Goal: Navigation & Orientation: Find specific page/section

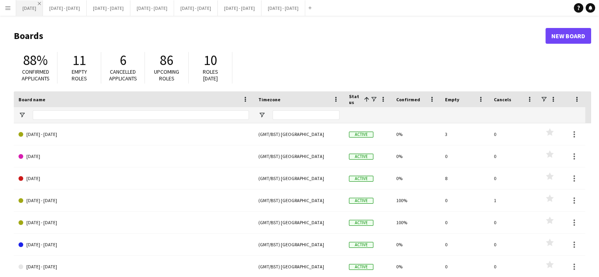
click at [41, 4] on app-icon "Close" at bounding box center [39, 3] width 3 height 3
click at [147, 11] on button "Sept 22nd - 26th 2025 Close" at bounding box center [126, 7] width 44 height 15
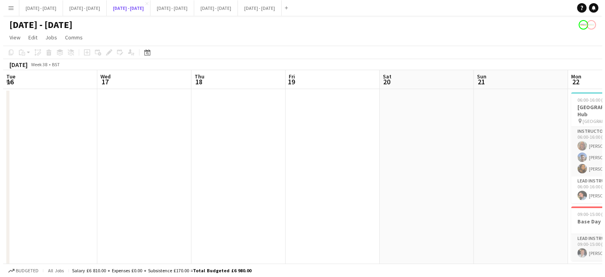
scroll to position [0, 471]
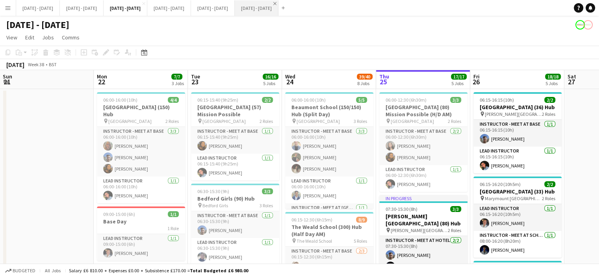
click at [276, 2] on app-icon "Close" at bounding box center [274, 3] width 3 height 3
click at [191, 11] on button "Sept 29th - 30th 2025 Close" at bounding box center [169, 7] width 44 height 15
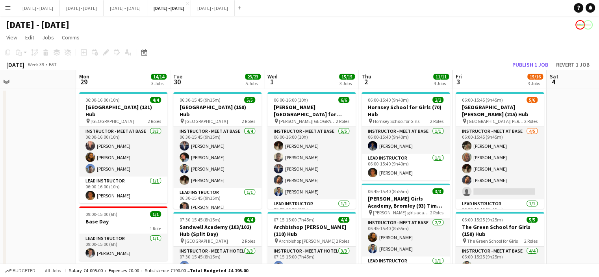
scroll to position [0, 490]
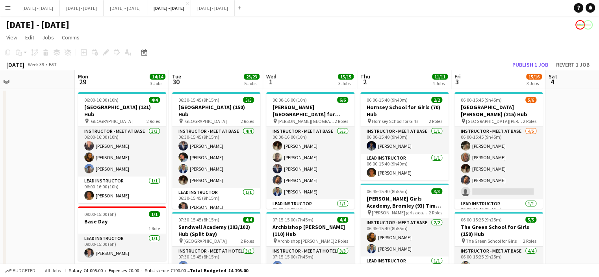
drag, startPoint x: 252, startPoint y: 140, endPoint x: 32, endPoint y: 151, distance: 220.4
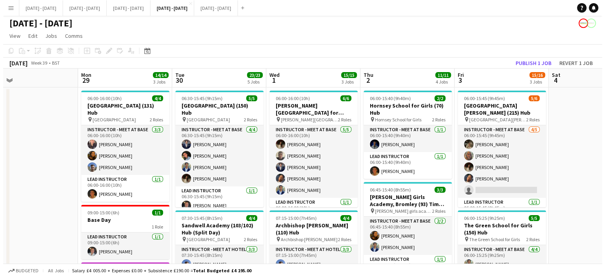
scroll to position [0, 0]
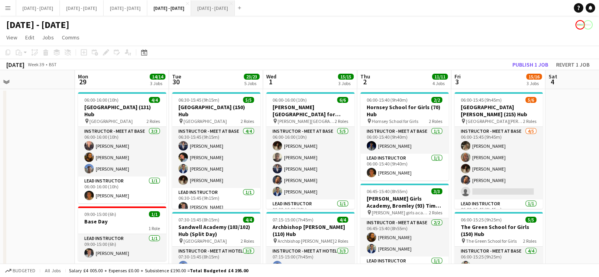
click at [235, 11] on button "Oct 6th - 10th 2025 Close" at bounding box center [213, 7] width 44 height 15
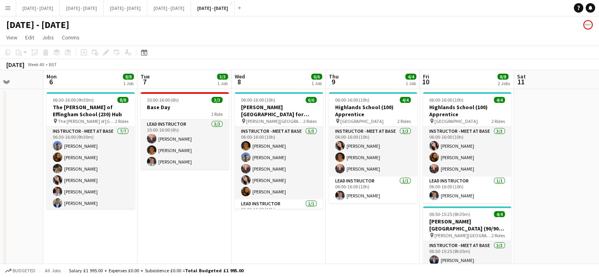
scroll to position [0, 525]
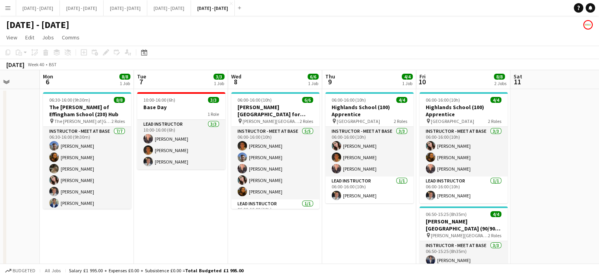
drag, startPoint x: 422, startPoint y: 227, endPoint x: 167, endPoint y: 245, distance: 254.9
click at [167, 245] on app-calendar-viewport "Tue 30 Wed 1 Thu 2 Fri 3 Sat 4 Sun 5 Mon 6 8/8 1 Job Tue 7 3/3 1 Job Wed 8 6/6 …" at bounding box center [299, 202] width 599 height 264
drag, startPoint x: 356, startPoint y: 233, endPoint x: 415, endPoint y: 199, distance: 68.1
click at [415, 199] on app-calendar-viewport "Tue 30 Wed 1 Thu 2 Fri 3 Sat 4 Sun 5 Mon 6 8/8 1 Job Tue 7 3/3 1 Job Wed 8 6/6 …" at bounding box center [299, 202] width 599 height 264
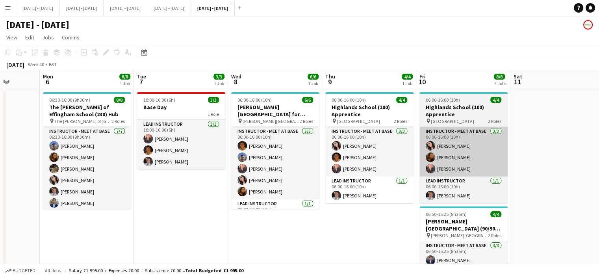
scroll to position [0, 466]
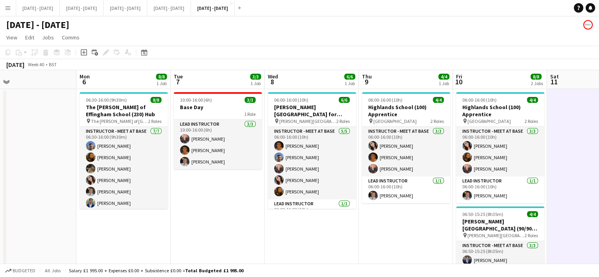
scroll to position [0, 489]
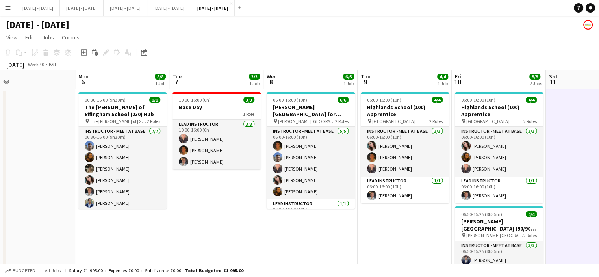
drag, startPoint x: 579, startPoint y: 152, endPoint x: 556, endPoint y: 151, distance: 22.9
click at [556, 151] on app-calendar-viewport "Tue 30 Wed 1 Thu 2 Fri 3 Sat 4 Sun 5 Mon 6 8/8 1 Job Tue 7 3/3 1 Job Wed 8 6/6 …" at bounding box center [299, 202] width 599 height 264
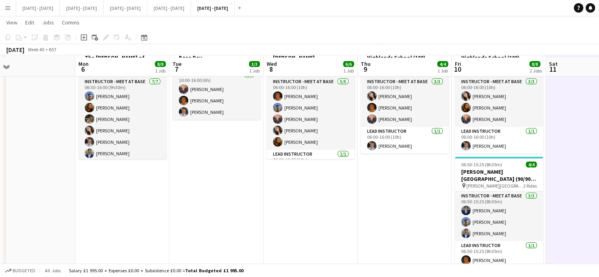
scroll to position [0, 0]
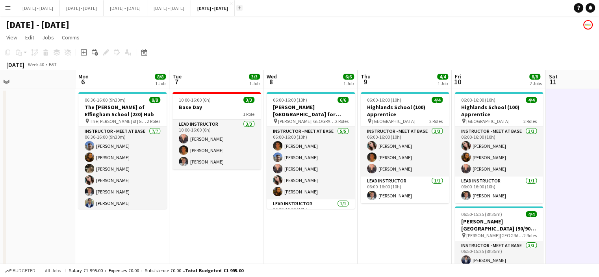
click at [241, 9] on app-icon "Add" at bounding box center [239, 7] width 3 height 3
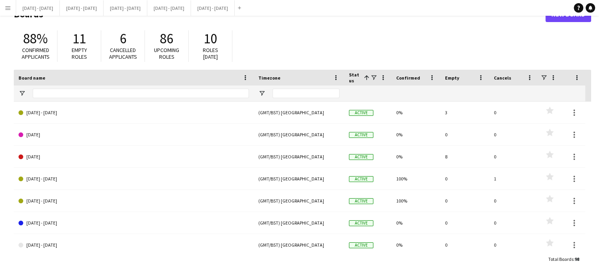
scroll to position [23, 0]
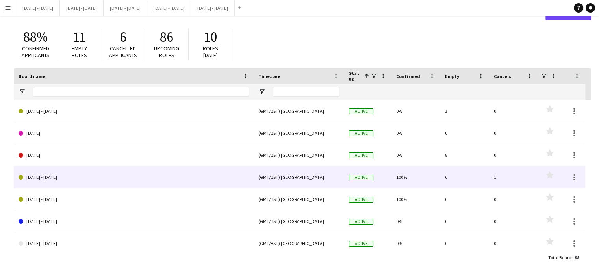
click at [54, 179] on link "Oct 13th - 17th 2025" at bounding box center [134, 177] width 230 height 22
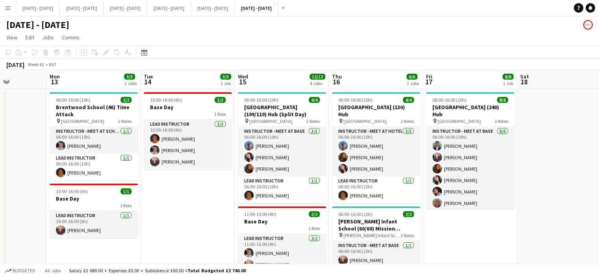
scroll to position [0, 234]
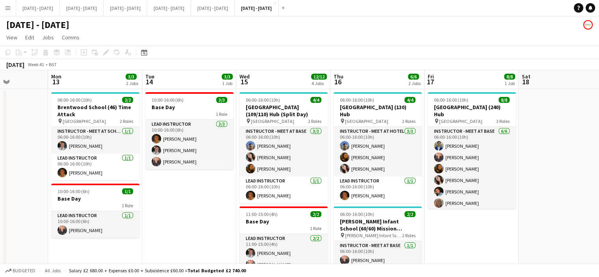
drag, startPoint x: 128, startPoint y: 199, endPoint x: 164, endPoint y: 194, distance: 36.6
click at [164, 194] on app-calendar-viewport "Fri 10 Sat 11 Sun 12 Mon 13 3/3 2 Jobs Tue 14 3/3 1 Job Wed 15 12/12 4 Jobs Thu…" at bounding box center [299, 267] width 599 height 395
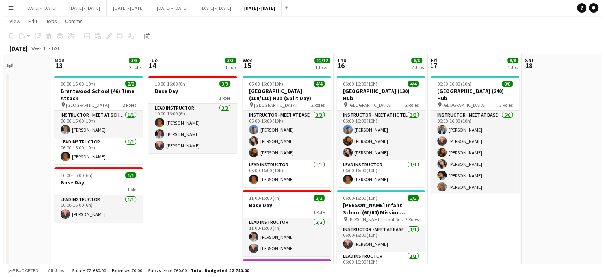
scroll to position [0, 0]
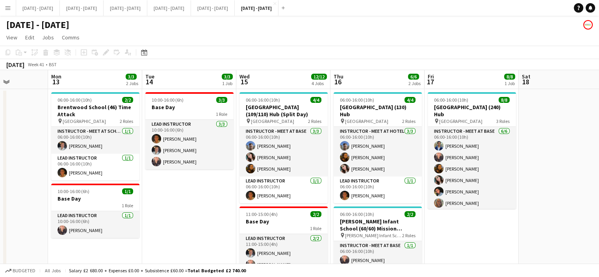
drag, startPoint x: 348, startPoint y: 17, endPoint x: 343, endPoint y: 11, distance: 7.6
click at [343, 11] on div "Menu Boards Boards Boards All jobs Status Workforce Workforce My Workforce Recr…" at bounding box center [299, 239] width 599 height 478
click at [355, 39] on app-page-menu "View Day view expanded Day view collapsed Month view Date picker Jump to today …" at bounding box center [299, 38] width 599 height 15
click at [285, 7] on app-icon "Add" at bounding box center [283, 7] width 3 height 3
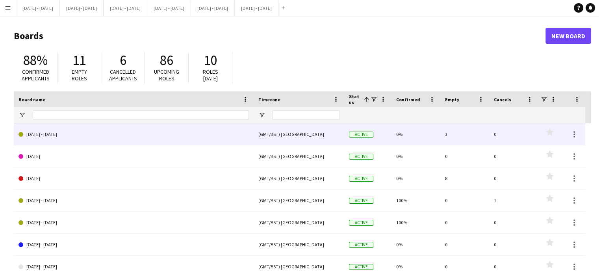
click at [82, 137] on link "20th - 24th Oct 2025" at bounding box center [134, 134] width 230 height 22
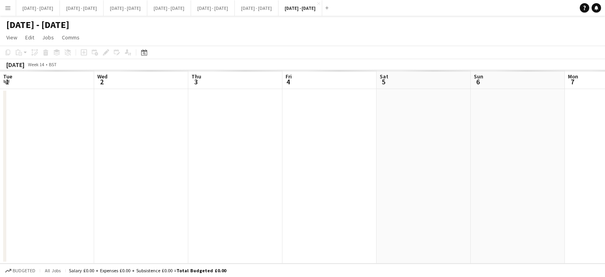
scroll to position [0, 188]
click at [143, 53] on icon "Date picker" at bounding box center [144, 52] width 6 height 6
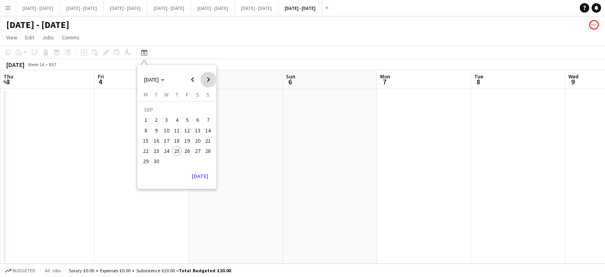
click at [209, 75] on span "Next month" at bounding box center [208, 80] width 16 height 16
click at [144, 154] on span "20" at bounding box center [145, 150] width 9 height 9
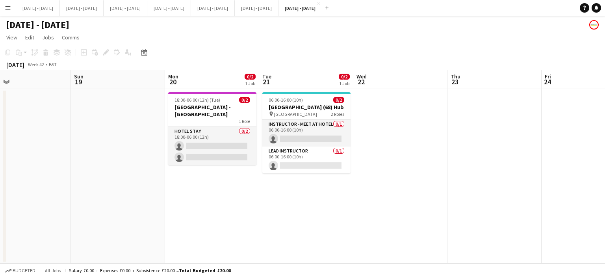
scroll to position [0, 304]
drag, startPoint x: 365, startPoint y: 215, endPoint x: 333, endPoint y: 220, distance: 33.1
click at [333, 220] on app-calendar-viewport "Wed 15 Thu 16 Fri 17 Sat 18 Sun 19 Mon 20 0/2 1 Job Tue 21 0/2 1 Job Wed 22 Thu…" at bounding box center [302, 166] width 605 height 193
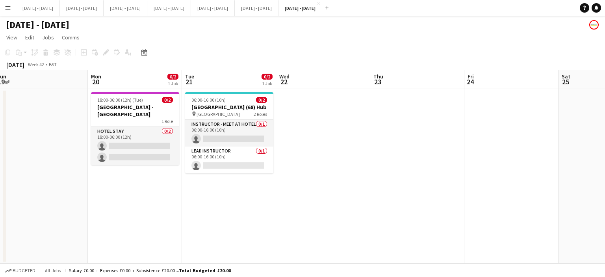
scroll to position [0, 388]
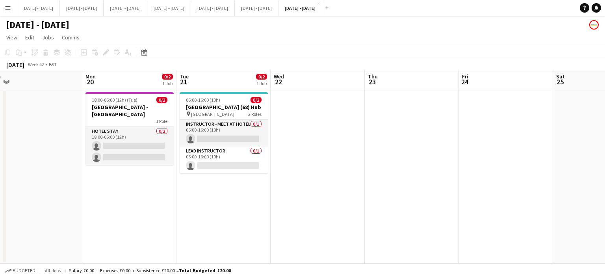
drag, startPoint x: 333, startPoint y: 220, endPoint x: 248, endPoint y: 220, distance: 84.7
click at [248, 220] on app-calendar-viewport "Wed 15 Thu 16 Fri 17 Sat 18 Sun 19 Mon 20 0/2 1 Job Tue 21 0/2 1 Job Wed 22 Thu…" at bounding box center [302, 166] width 605 height 193
